Goal: Task Accomplishment & Management: Manage account settings

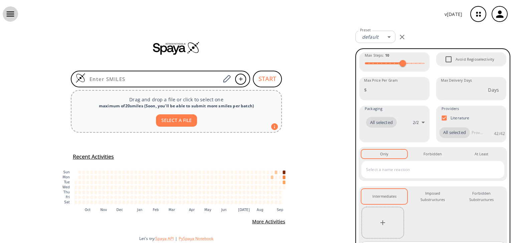
click at [13, 16] on icon "button" at bounding box center [11, 14] width 8 height 5
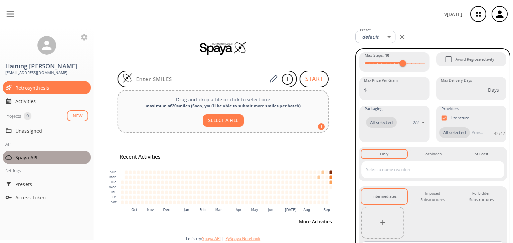
click at [29, 154] on span "Spaya API" at bounding box center [51, 157] width 73 height 7
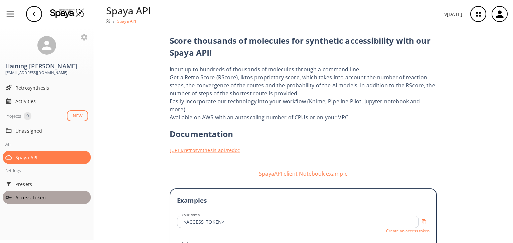
click at [29, 194] on span "Access Token" at bounding box center [51, 197] width 73 height 7
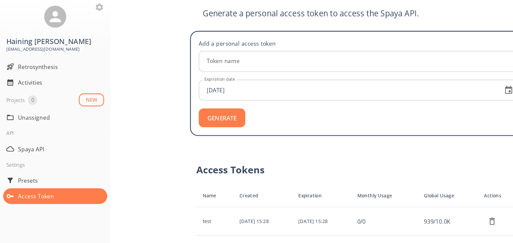
click at [185, 227] on div "Generate a personal access token to access the Spaya API. Add a personal access…" at bounding box center [303, 135] width 419 height 215
